Goal: Transaction & Acquisition: Purchase product/service

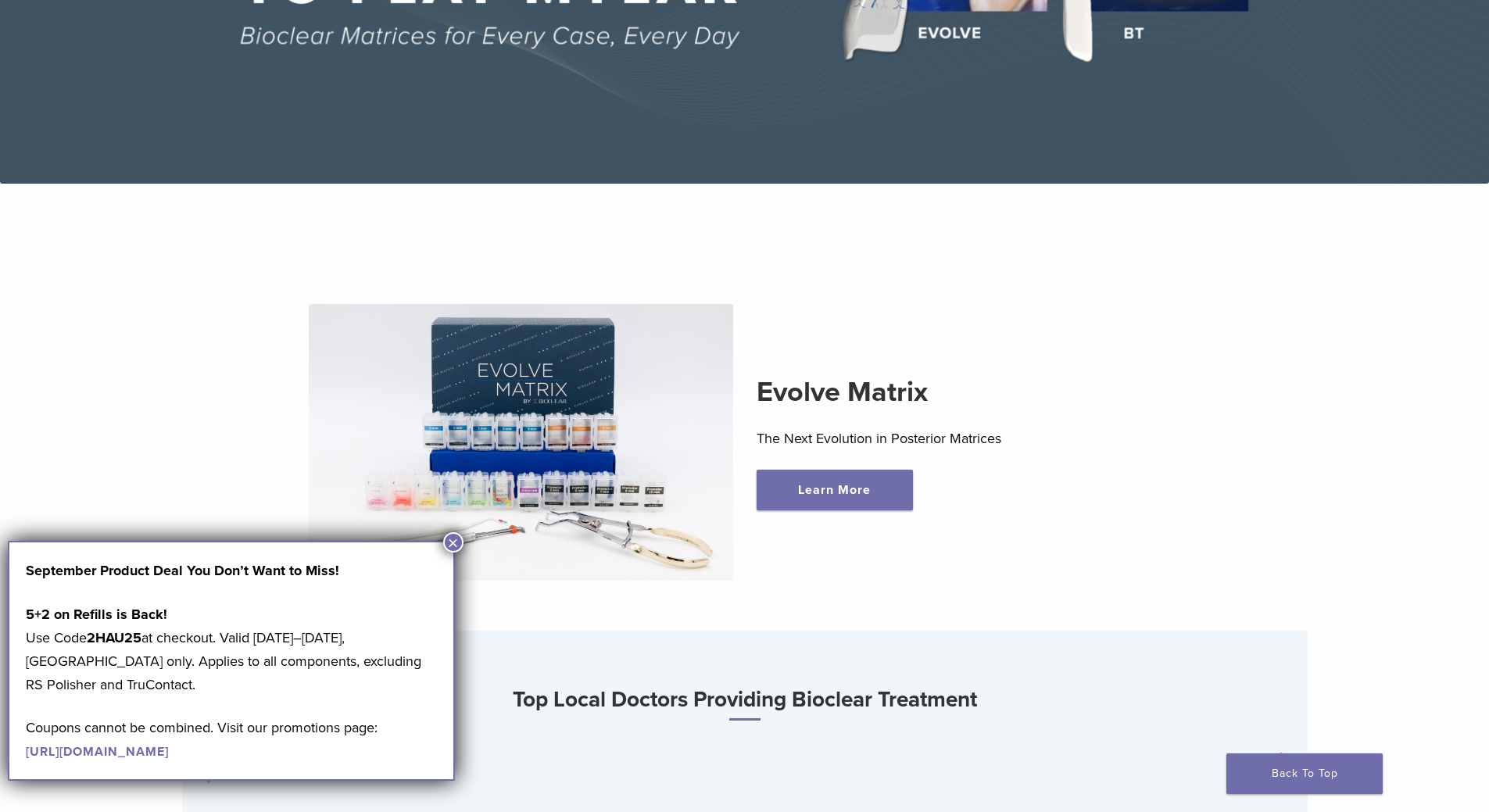
scroll to position [625, 0]
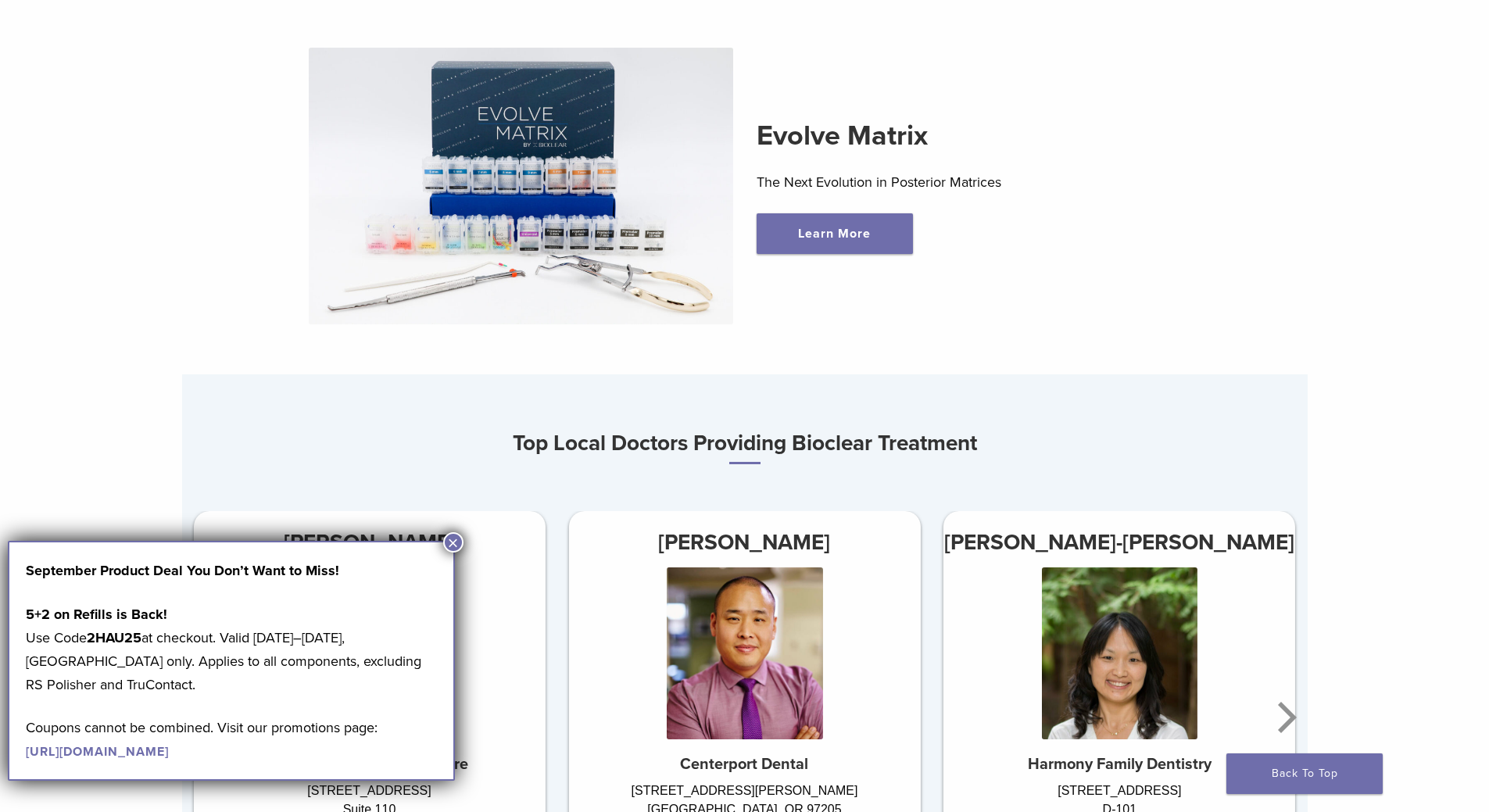
click at [454, 537] on button "×" at bounding box center [453, 542] width 21 height 21
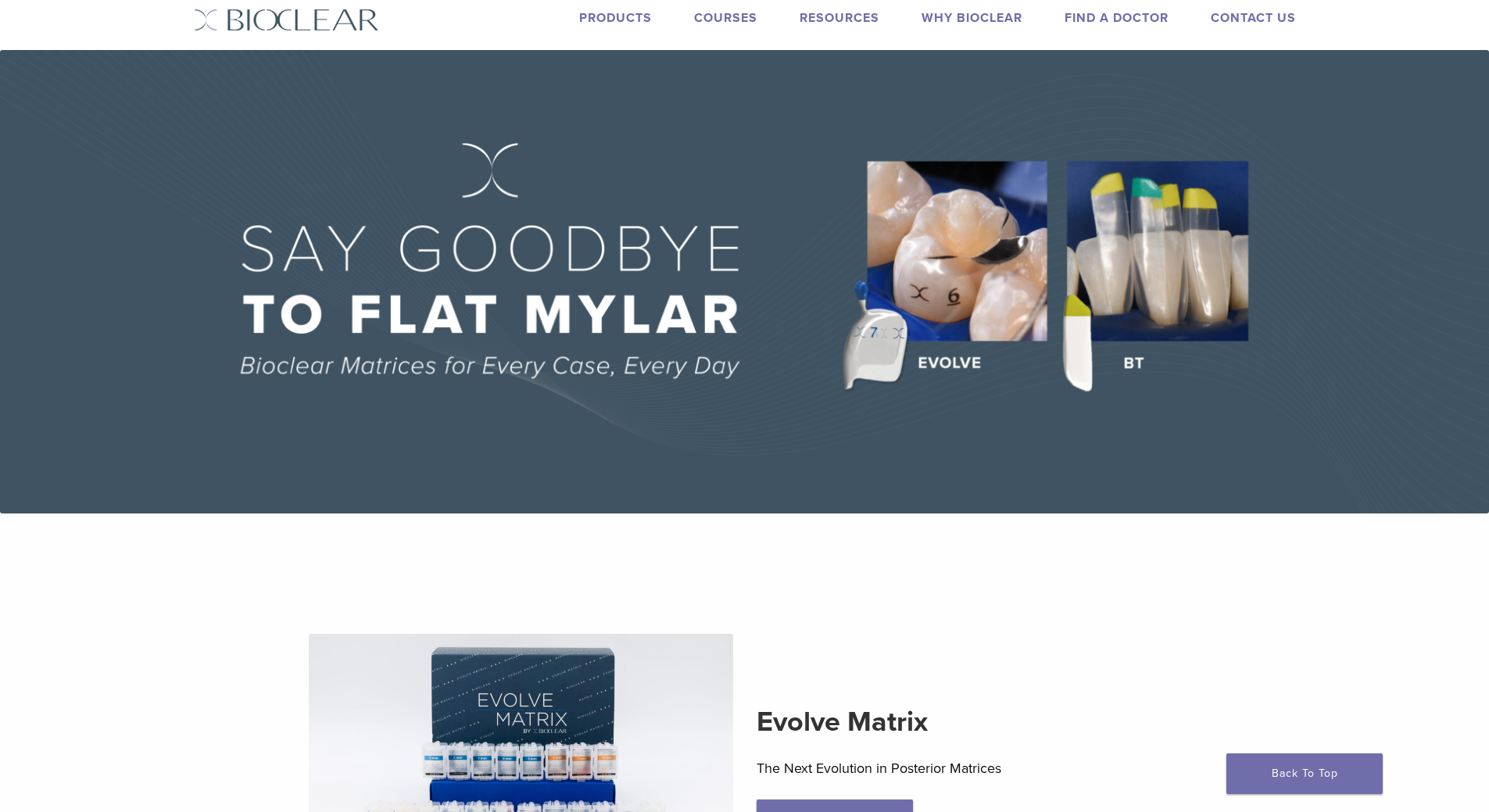
scroll to position [0, 0]
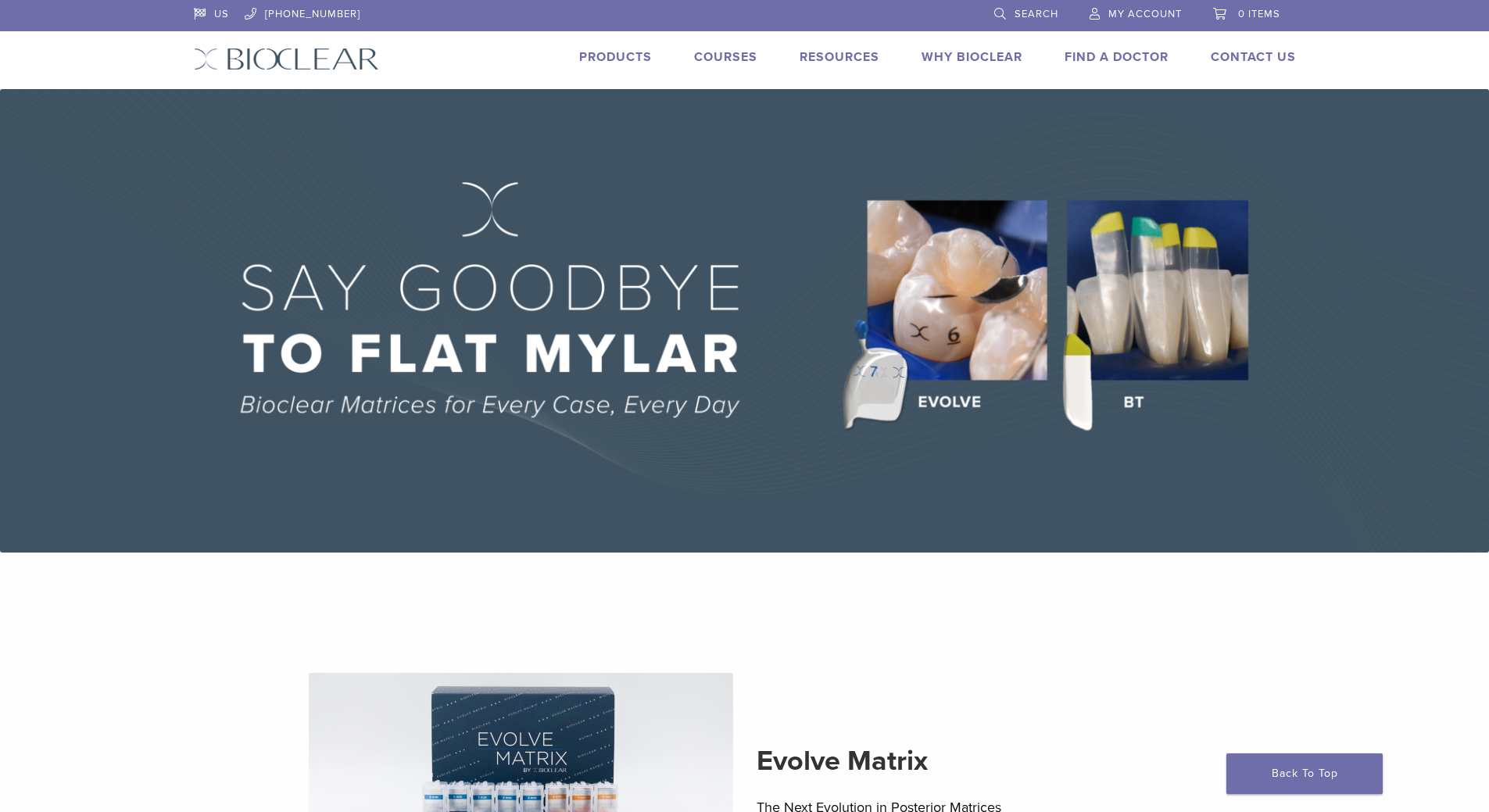
click at [623, 57] on link "Products" at bounding box center [615, 57] width 73 height 15
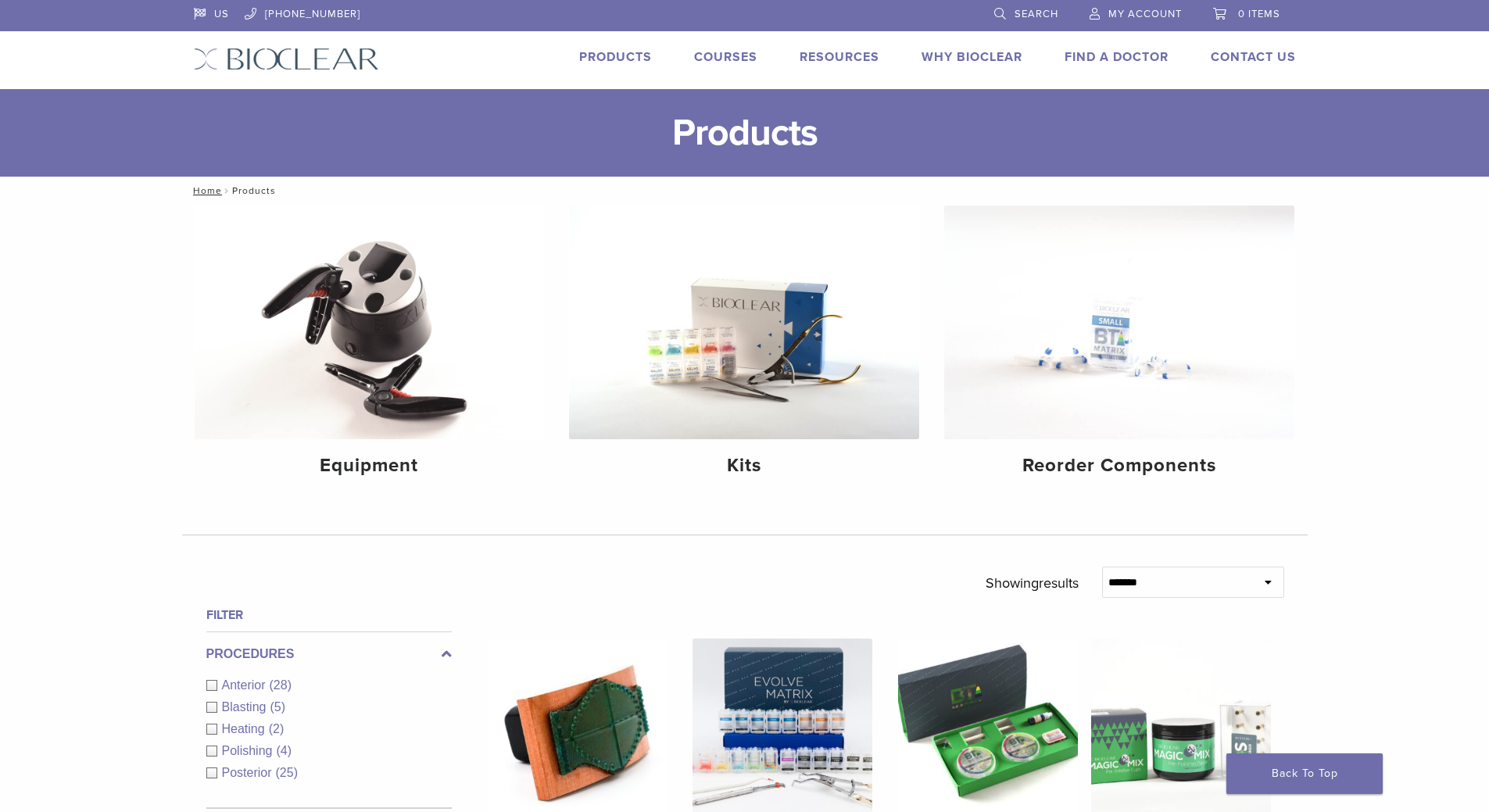
click at [1044, 9] on span "Search" at bounding box center [1037, 14] width 44 height 13
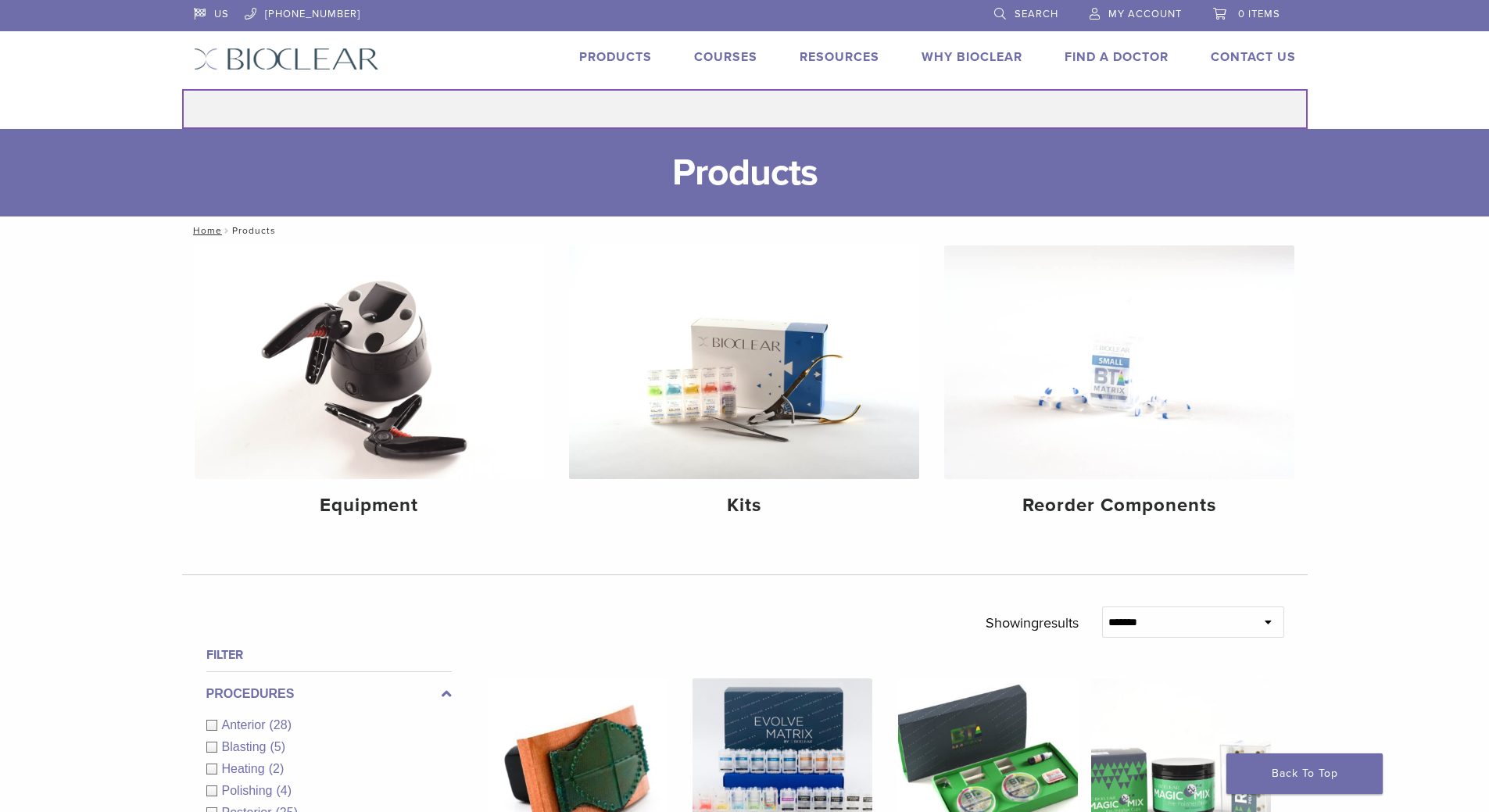
click at [816, 116] on input "Search for:" at bounding box center [745, 109] width 1126 height 39
type input "**********"
click at [181, 88] on button "Search" at bounding box center [181, 88] width 1 height 1
